Goal: Find specific page/section: Find specific page/section

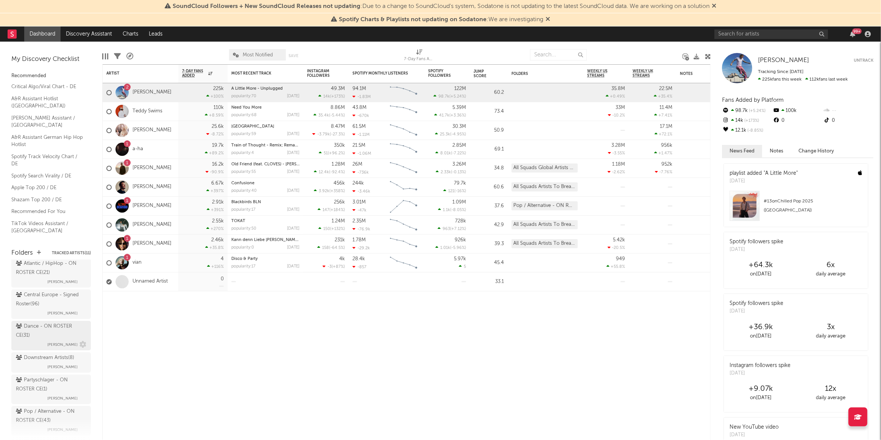
scroll to position [137, 0]
click at [39, 289] on div "Dance - ON ROSTER CE ( 31 )" at bounding box center [50, 286] width 69 height 18
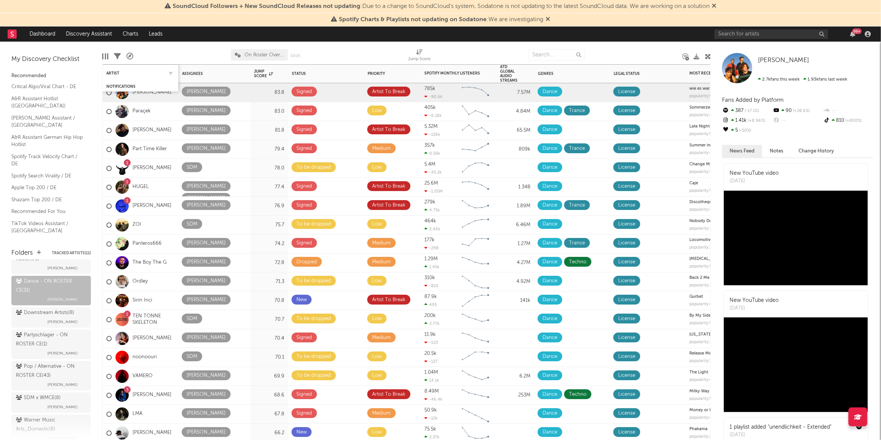
click at [117, 70] on div "Artist" at bounding box center [140, 73] width 68 height 15
click at [114, 72] on div "Artist" at bounding box center [134, 73] width 57 height 5
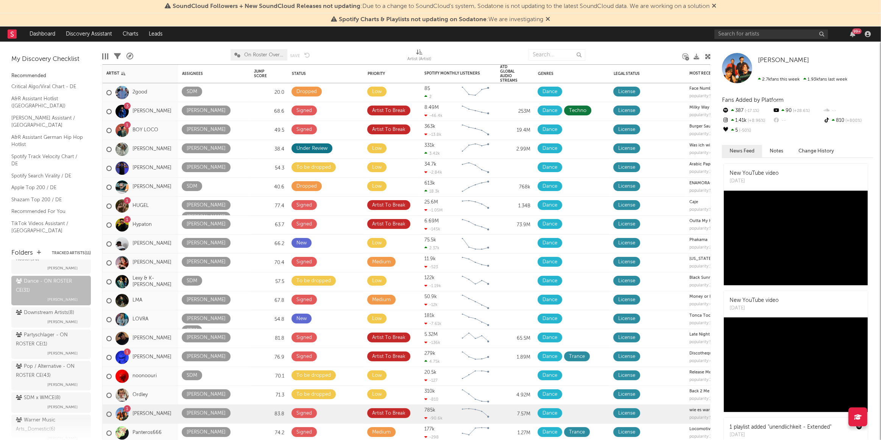
click at [160, 57] on div at bounding box center [182, 54] width 86 height 19
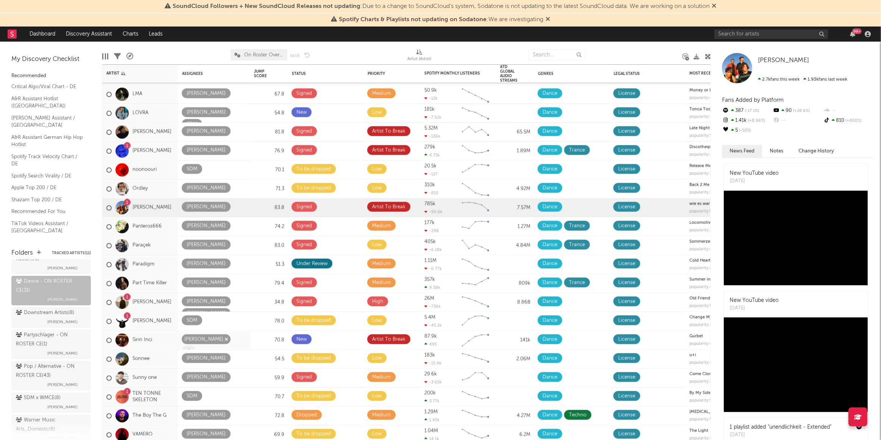
click at [224, 338] on icon "button" at bounding box center [226, 339] width 4 height 5
click at [187, 340] on icon at bounding box center [189, 339] width 4 height 5
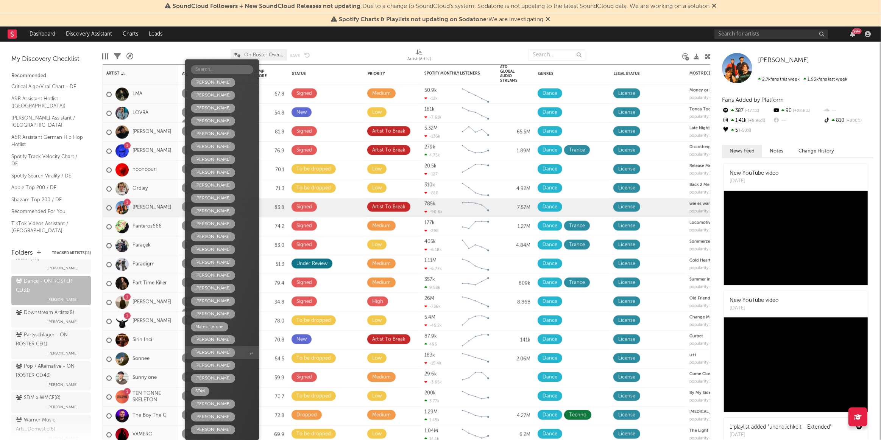
click at [204, 354] on div "[PERSON_NAME]" at bounding box center [212, 352] width 35 height 9
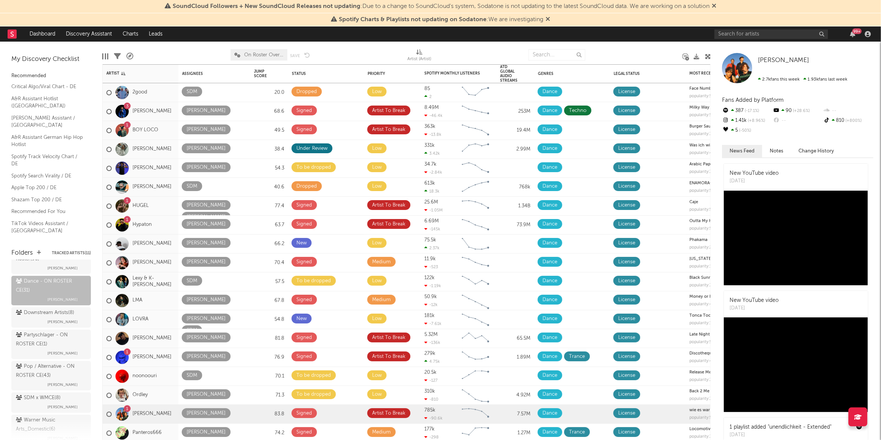
click at [194, 60] on div at bounding box center [182, 54] width 86 height 19
click at [593, 50] on div at bounding box center [634, 54] width 86 height 19
click at [708, 54] on icon at bounding box center [708, 57] width 6 height 6
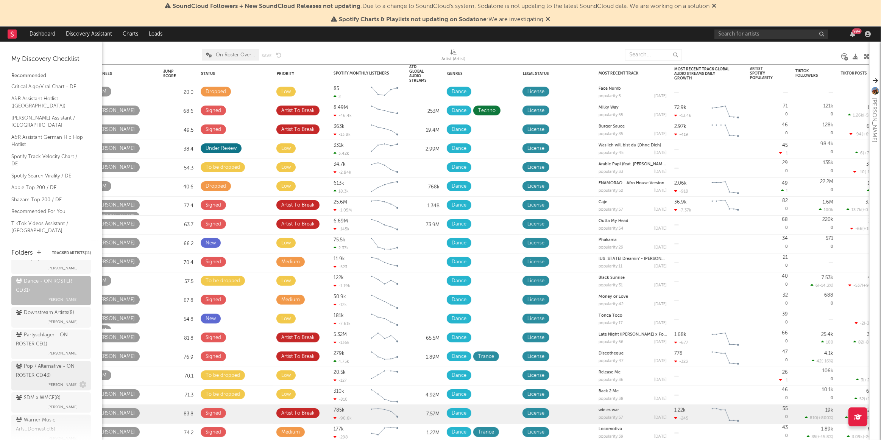
click at [33, 380] on div "Pop / Alternative - ON ROSTER CE ( 43 ) [PERSON_NAME]" at bounding box center [51, 375] width 70 height 27
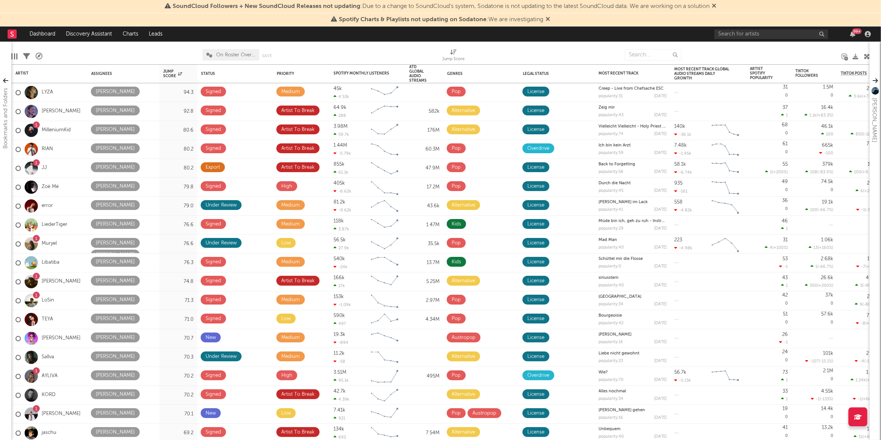
click at [138, 59] on div at bounding box center [122, 54] width 149 height 19
click at [134, 92] on icon "button" at bounding box center [136, 91] width 4 height 5
click at [98, 89] on icon at bounding box center [98, 91] width 4 height 5
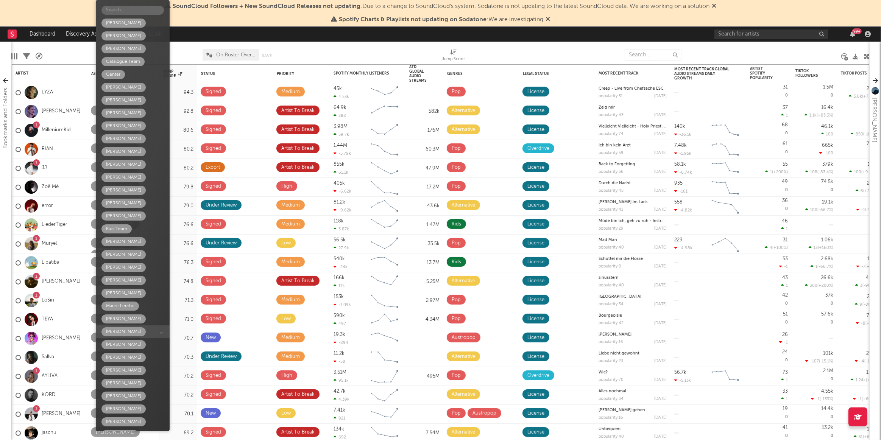
click at [121, 331] on div "[PERSON_NAME]" at bounding box center [123, 331] width 35 height 9
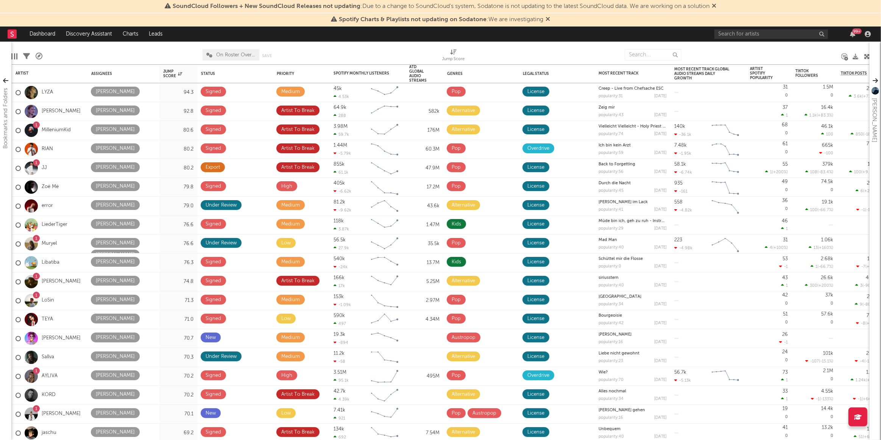
click at [125, 50] on div at bounding box center [122, 54] width 149 height 19
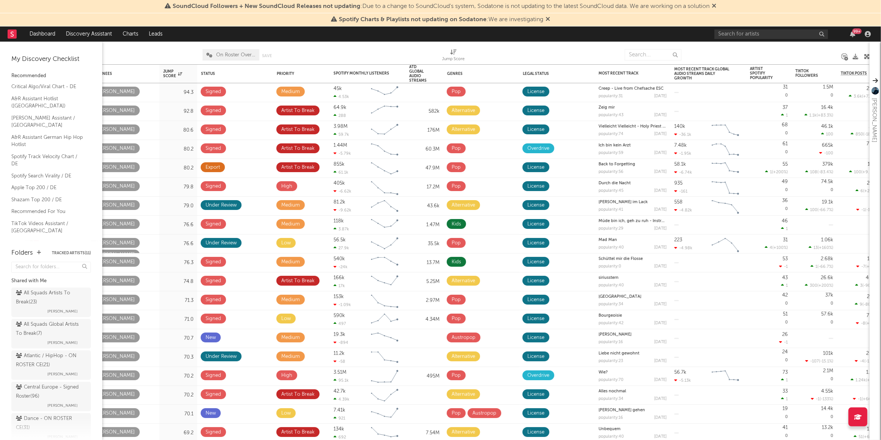
click at [78, 243] on div "Folders Tracked Artists ( 11 ) Shared with Me All Squads Artists To Break ( 23 …" at bounding box center [51, 340] width 102 height 199
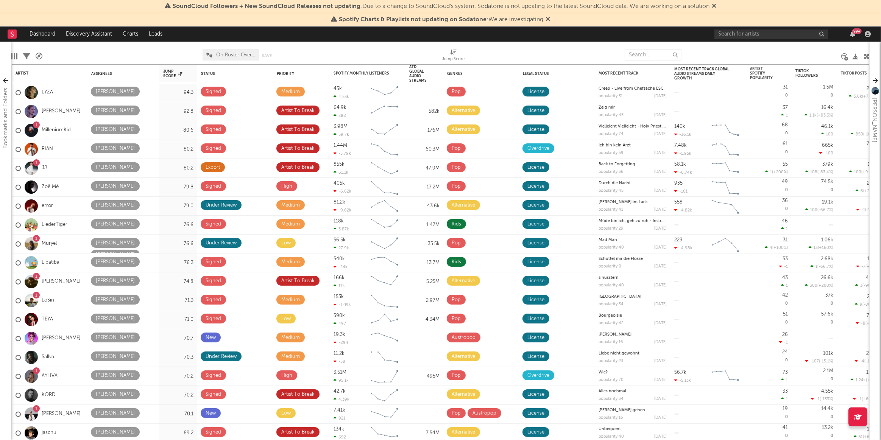
click at [297, 52] on div at bounding box center [362, 54] width 149 height 19
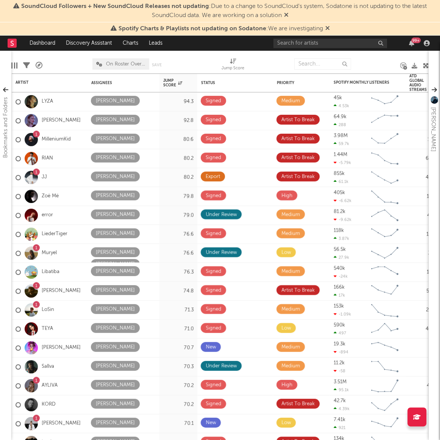
click at [66, 62] on div at bounding box center [67, 64] width 39 height 19
click at [28, 80] on div "Artist" at bounding box center [44, 82] width 57 height 5
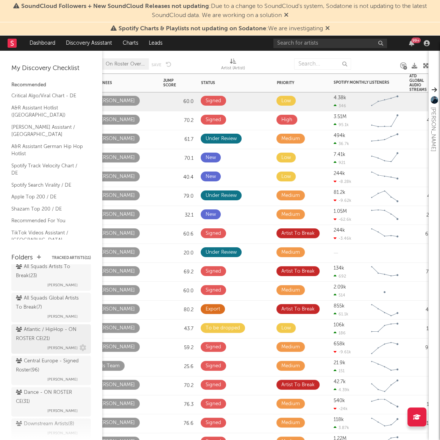
scroll to position [69, 0]
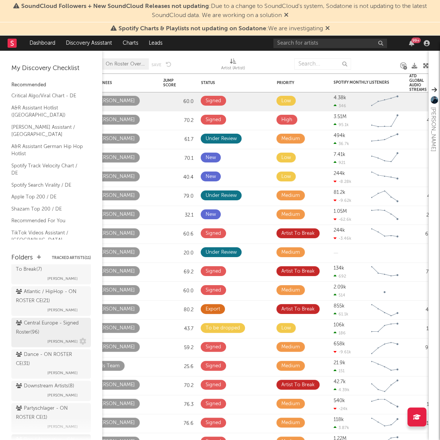
click at [47, 332] on div "Central Europe - Signed Roster ( 96 )" at bounding box center [50, 328] width 69 height 18
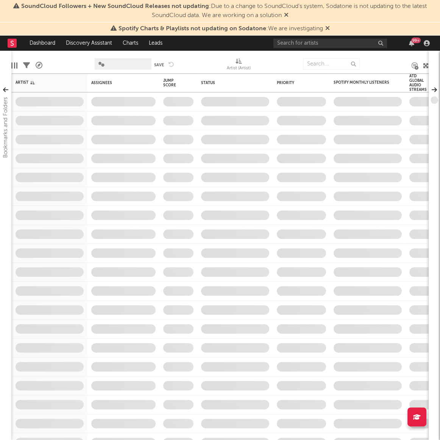
click at [185, 67] on div at bounding box center [200, 64] width 41 height 19
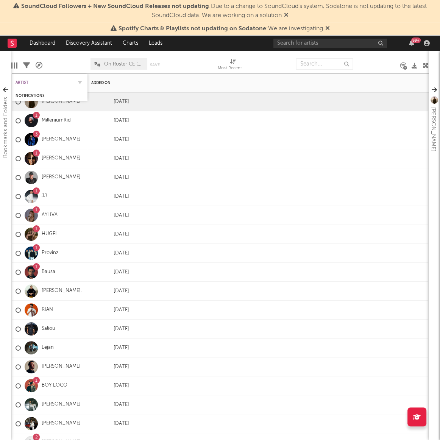
click at [22, 82] on div "Artist" at bounding box center [44, 82] width 57 height 5
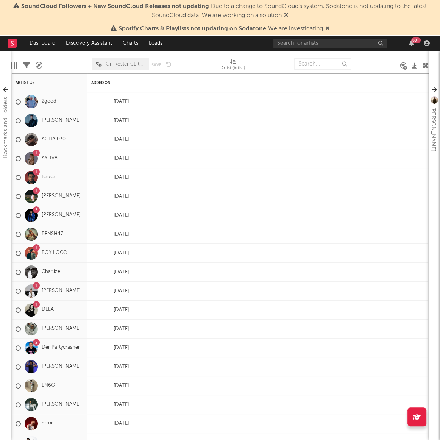
click at [276, 64] on div at bounding box center [270, 64] width 38 height 19
